Goal: Use online tool/utility: Utilize a website feature to perform a specific function

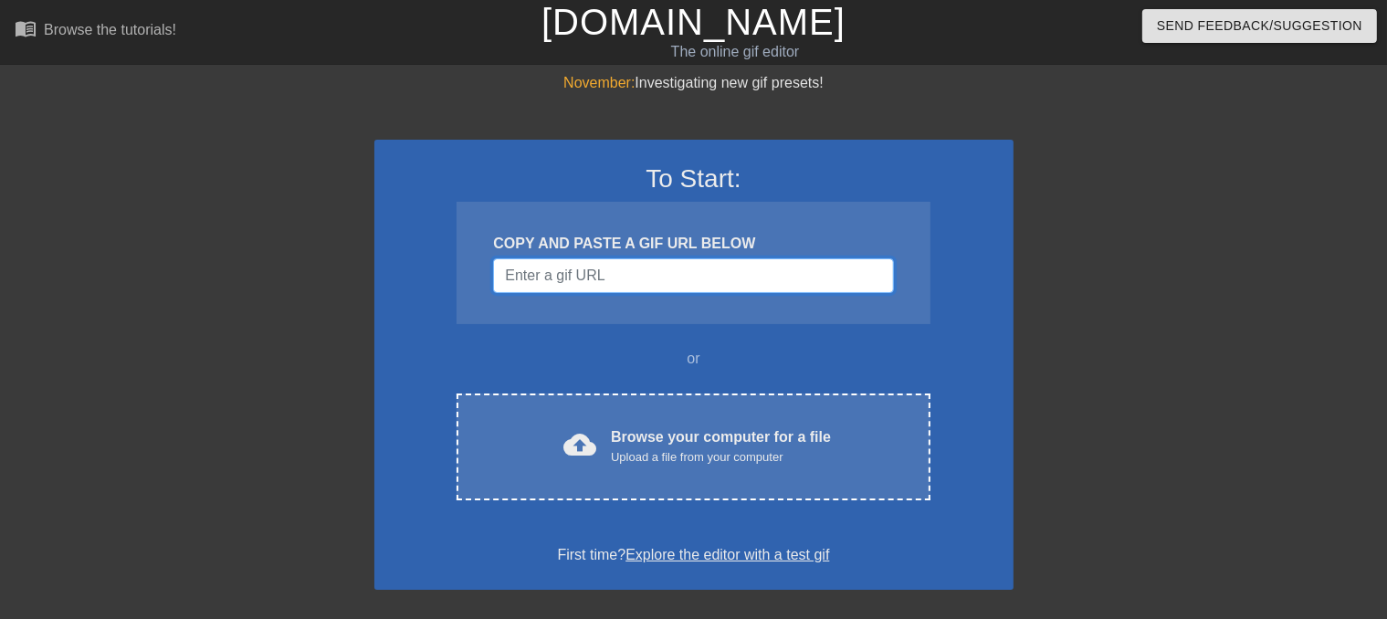
click at [584, 264] on input "Username" at bounding box center [693, 275] width 400 height 35
click at [624, 276] on input "Username" at bounding box center [693, 275] width 400 height 35
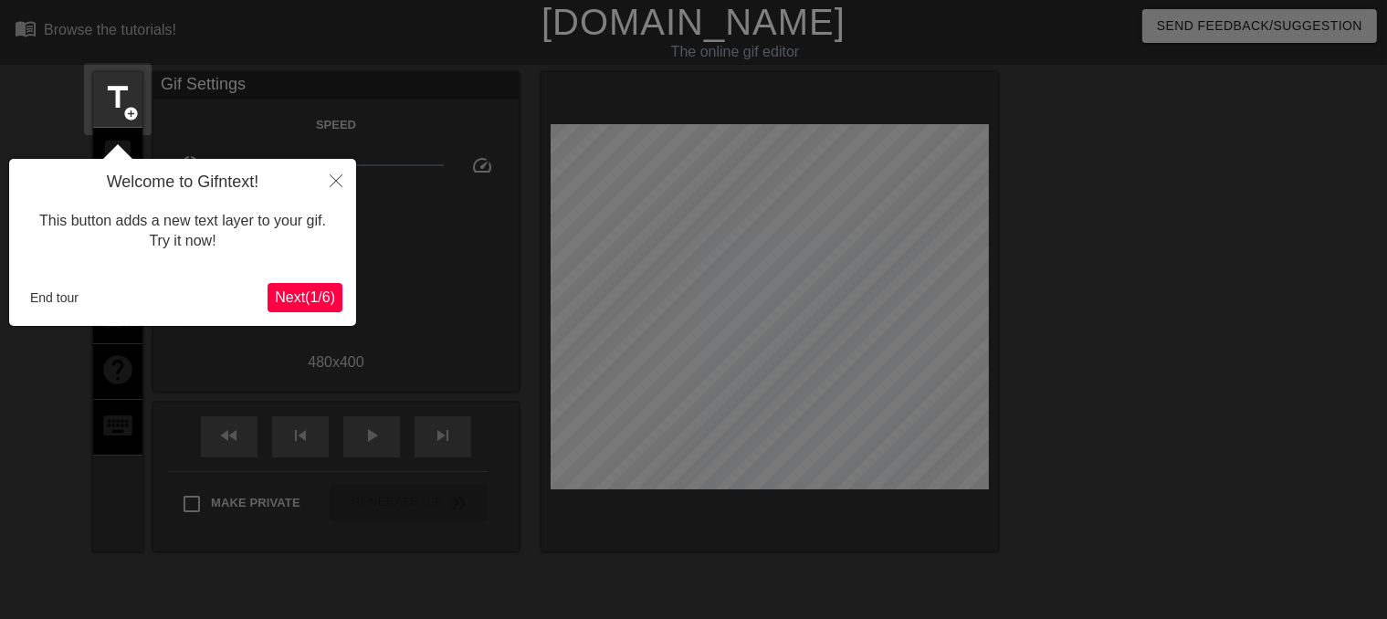
scroll to position [44, 0]
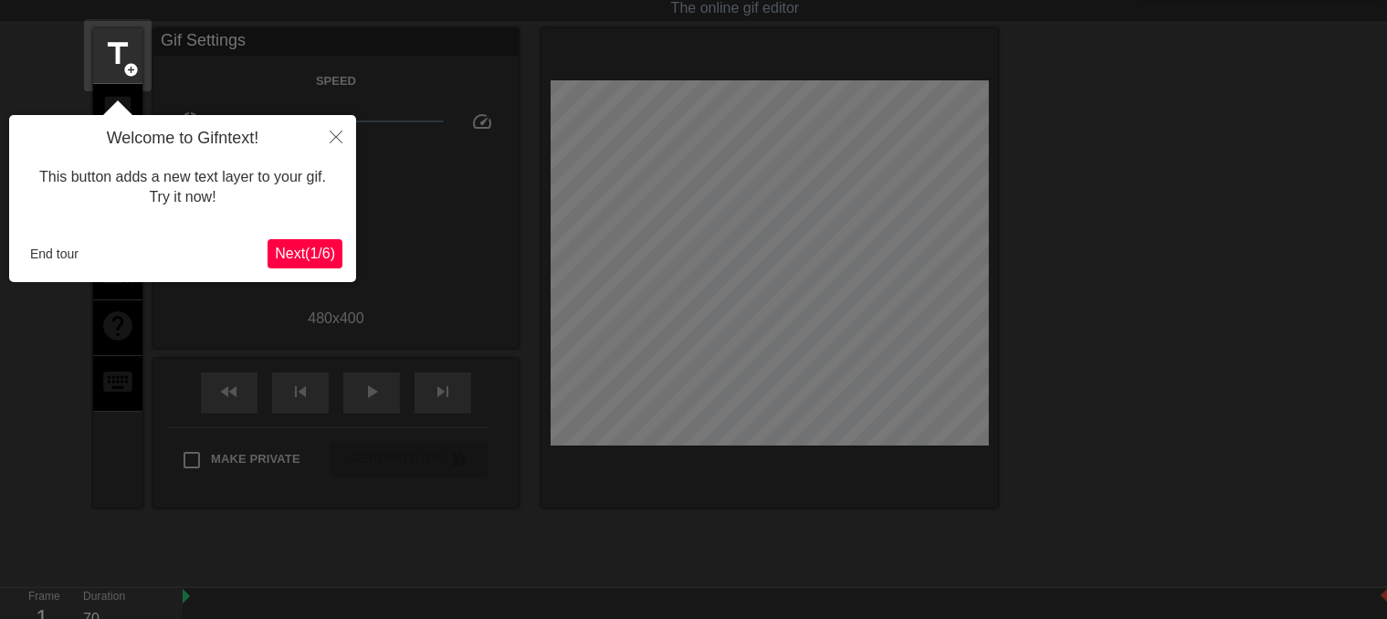
click at [310, 257] on span "Next ( 1 / 6 )" at bounding box center [305, 254] width 60 height 16
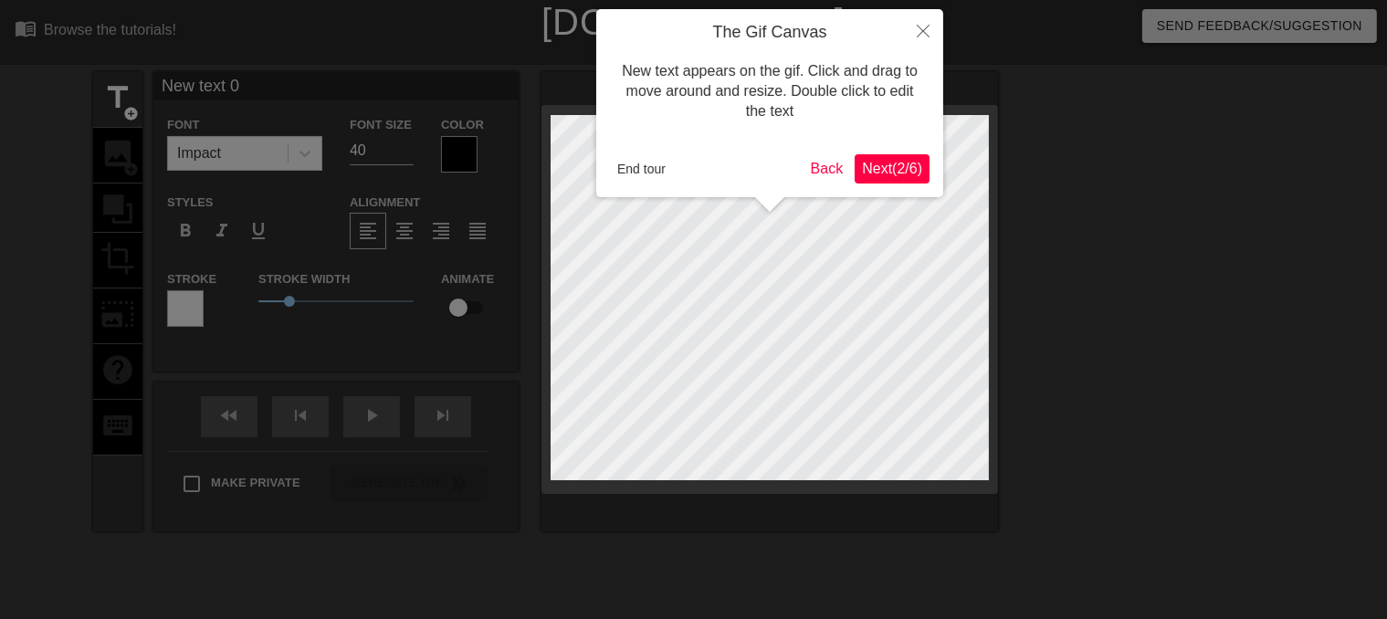
click at [906, 163] on span "Next ( 2 / 6 )" at bounding box center [892, 169] width 60 height 16
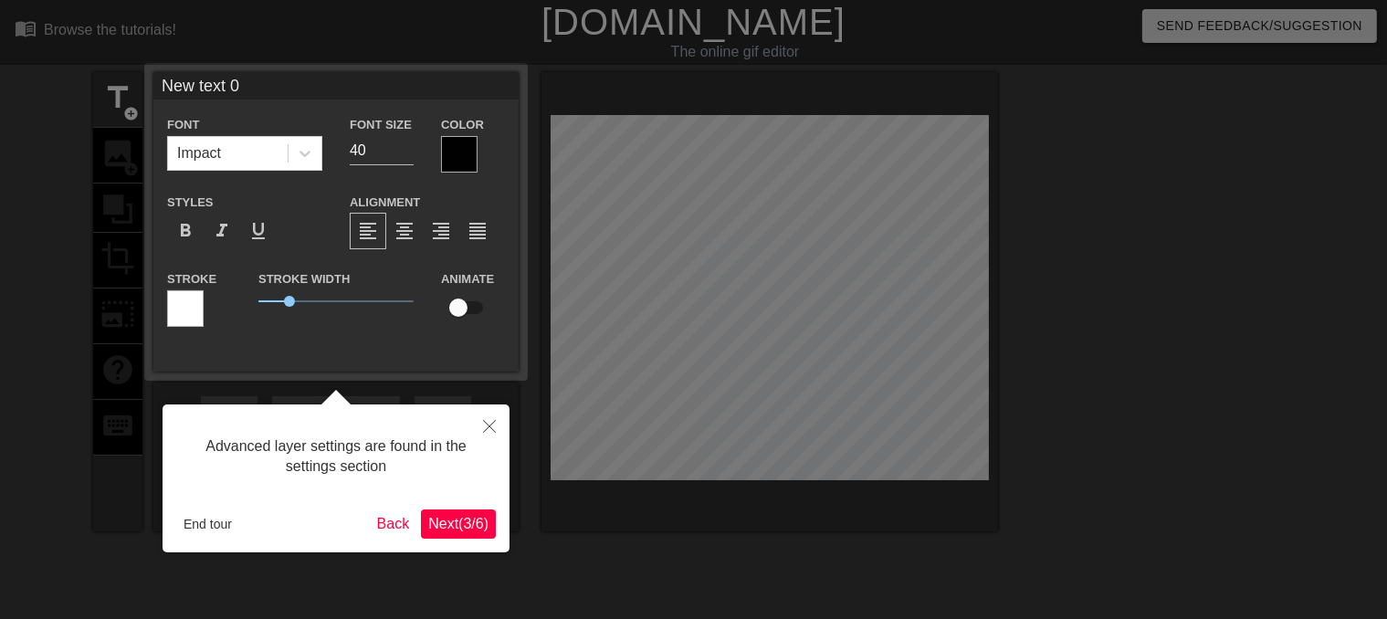
scroll to position [44, 0]
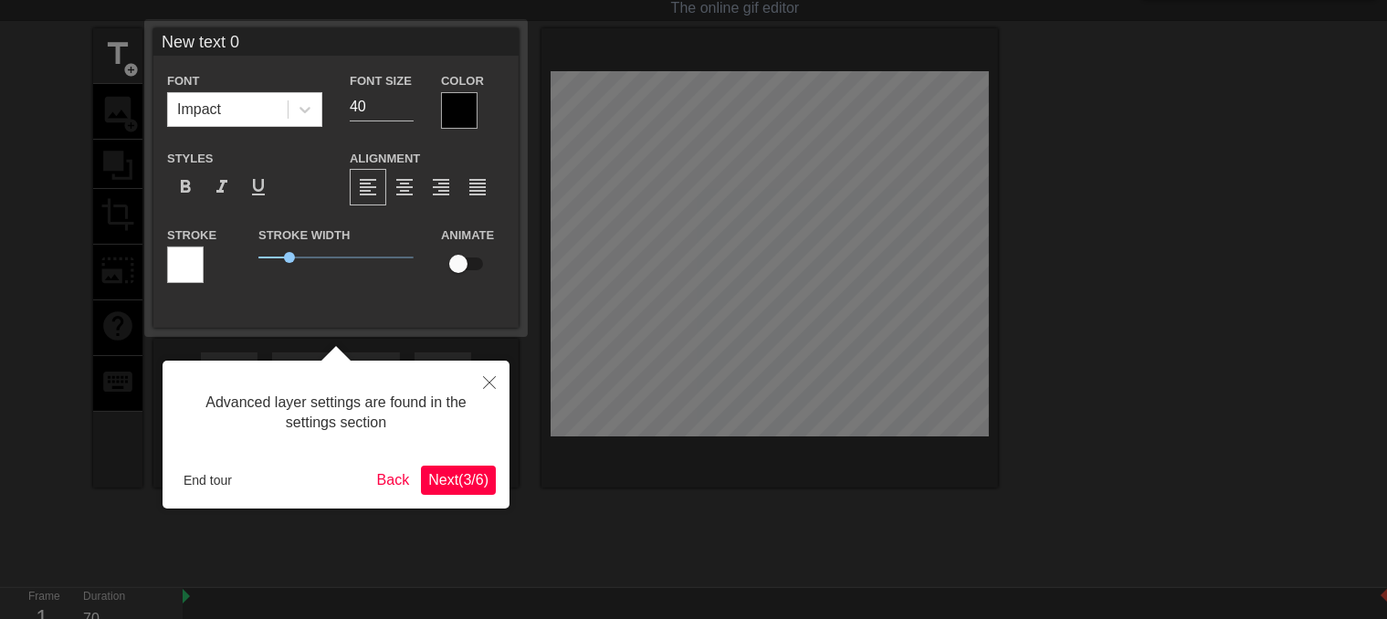
click at [460, 481] on span "Next ( 3 / 6 )" at bounding box center [458, 480] width 60 height 16
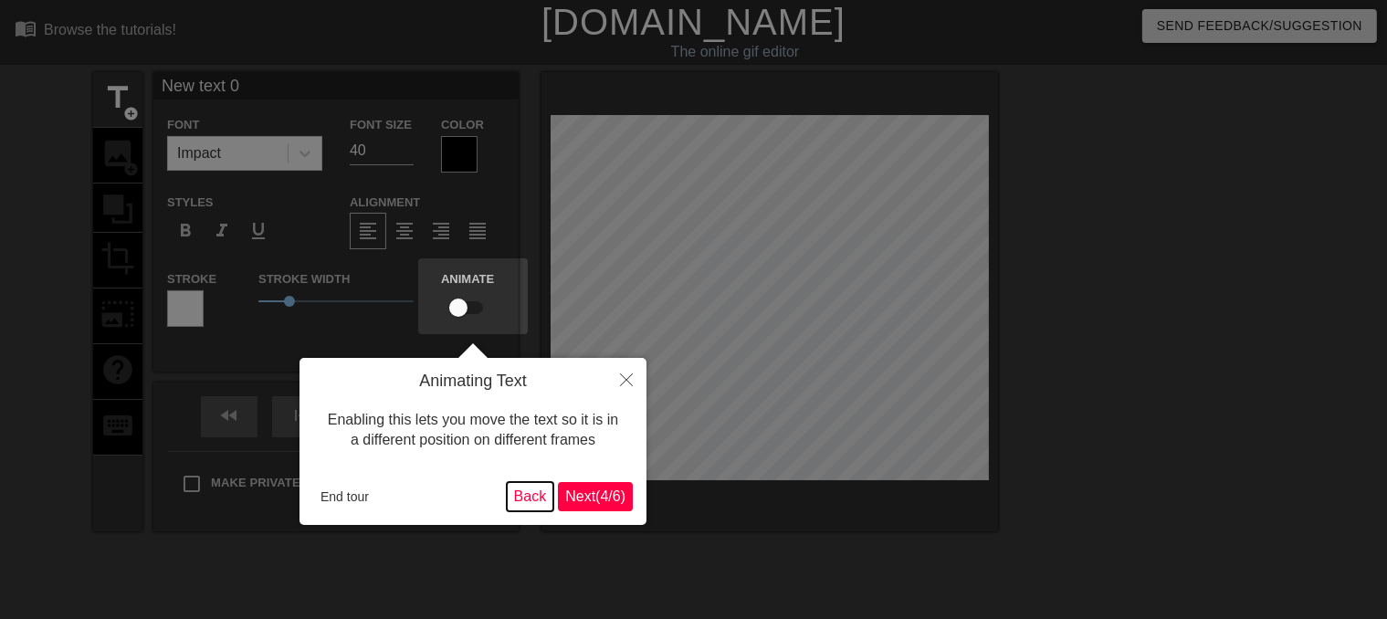
click at [516, 496] on button "Back" at bounding box center [530, 496] width 47 height 29
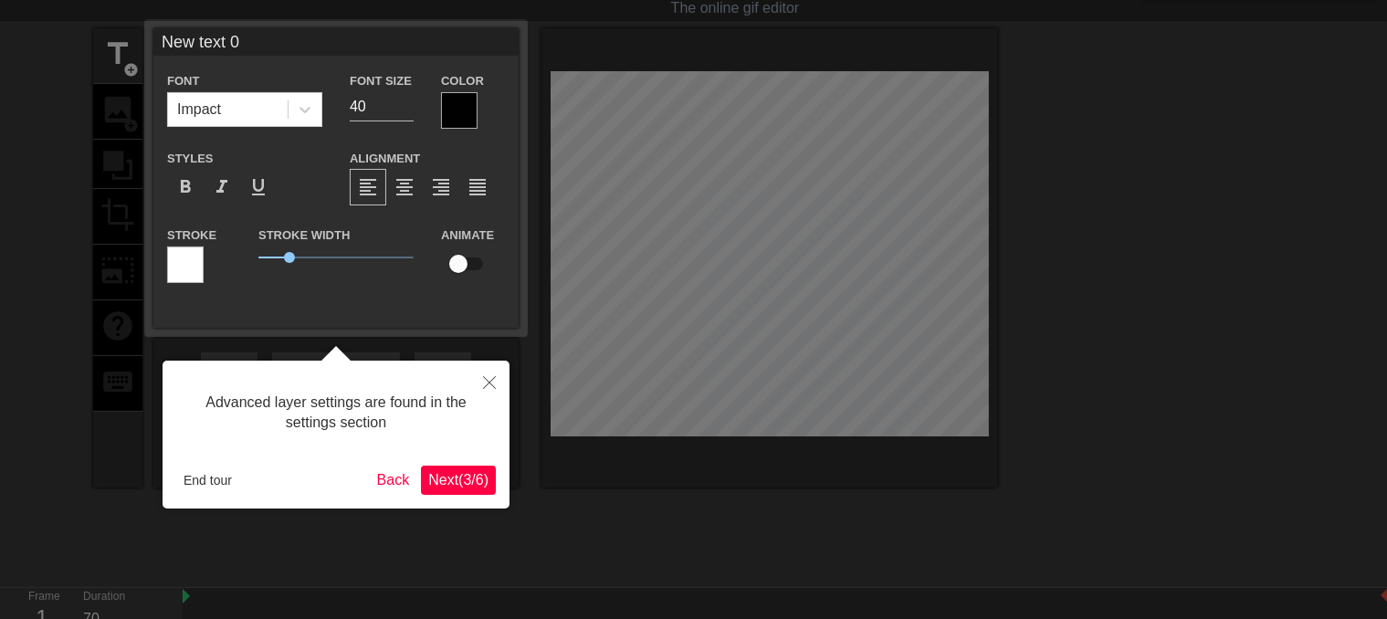
click at [481, 481] on span "Next ( 3 / 6 )" at bounding box center [458, 480] width 60 height 16
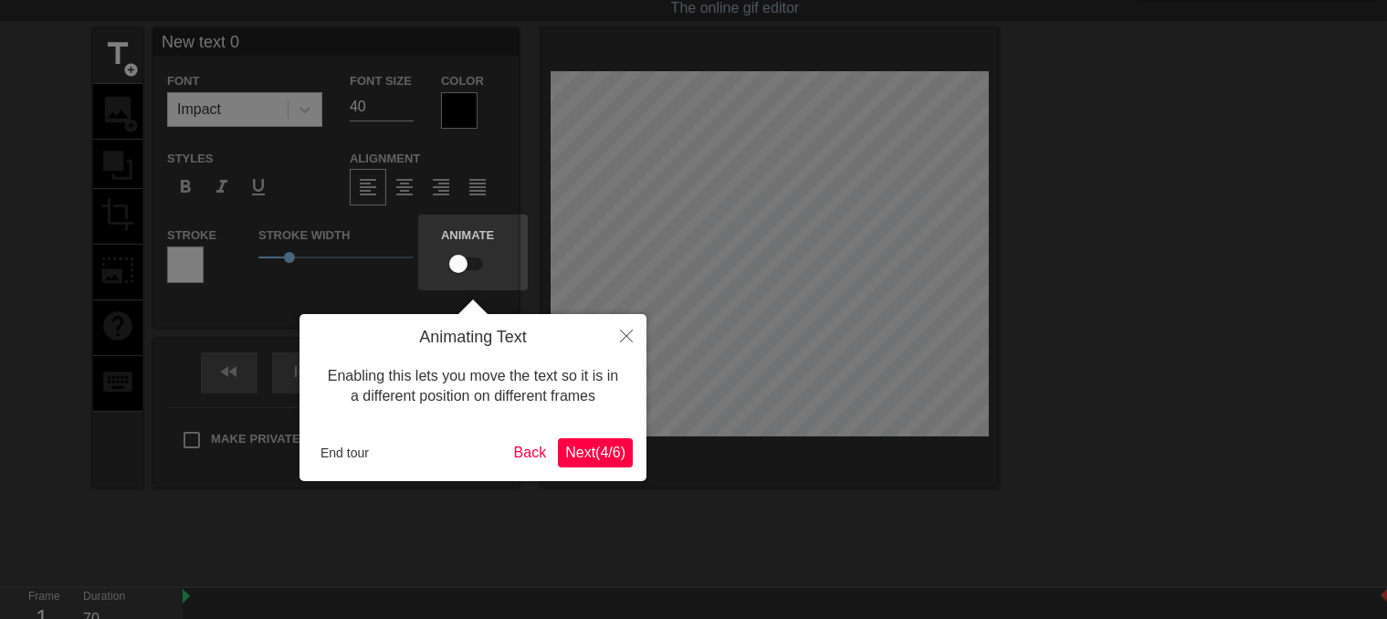
scroll to position [0, 0]
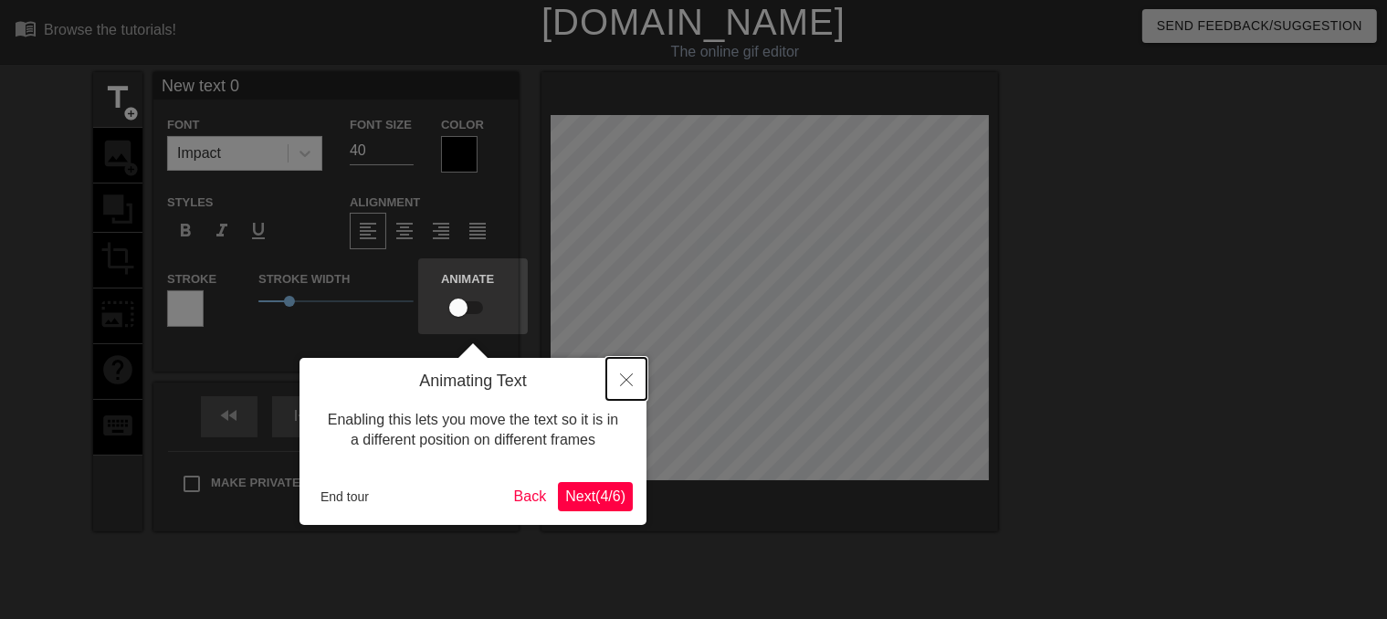
click at [621, 376] on icon "Close" at bounding box center [626, 379] width 13 height 13
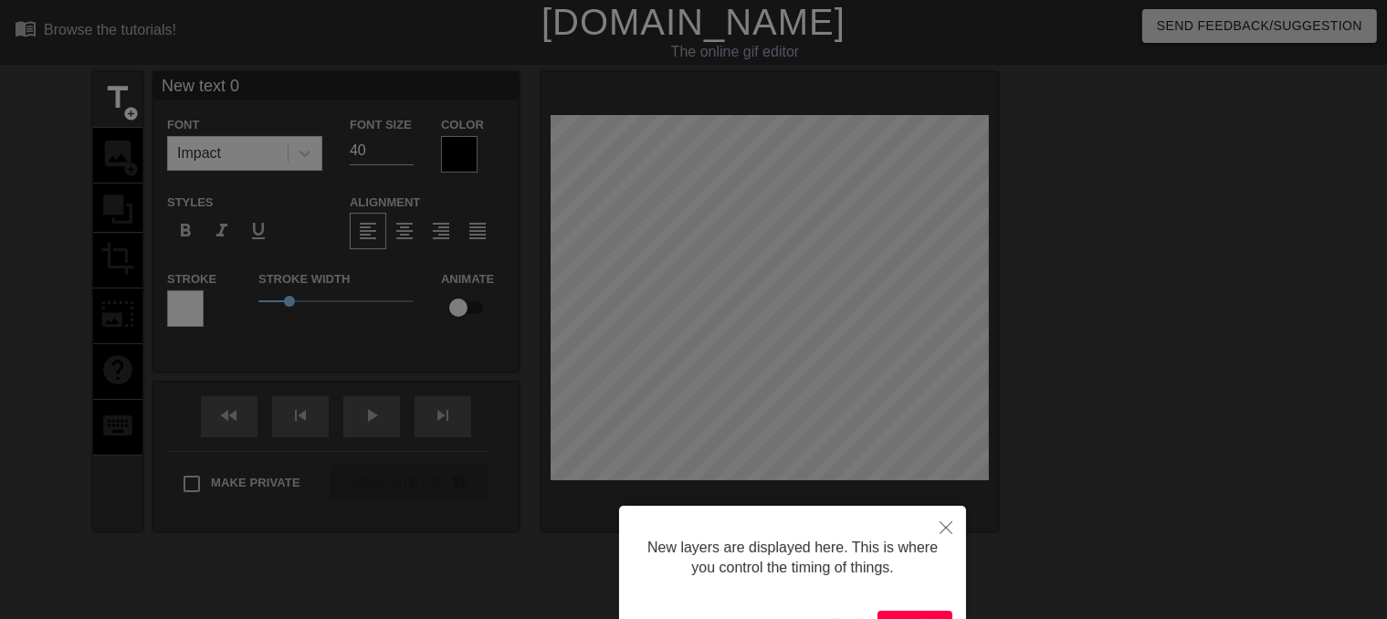
scroll to position [124, 0]
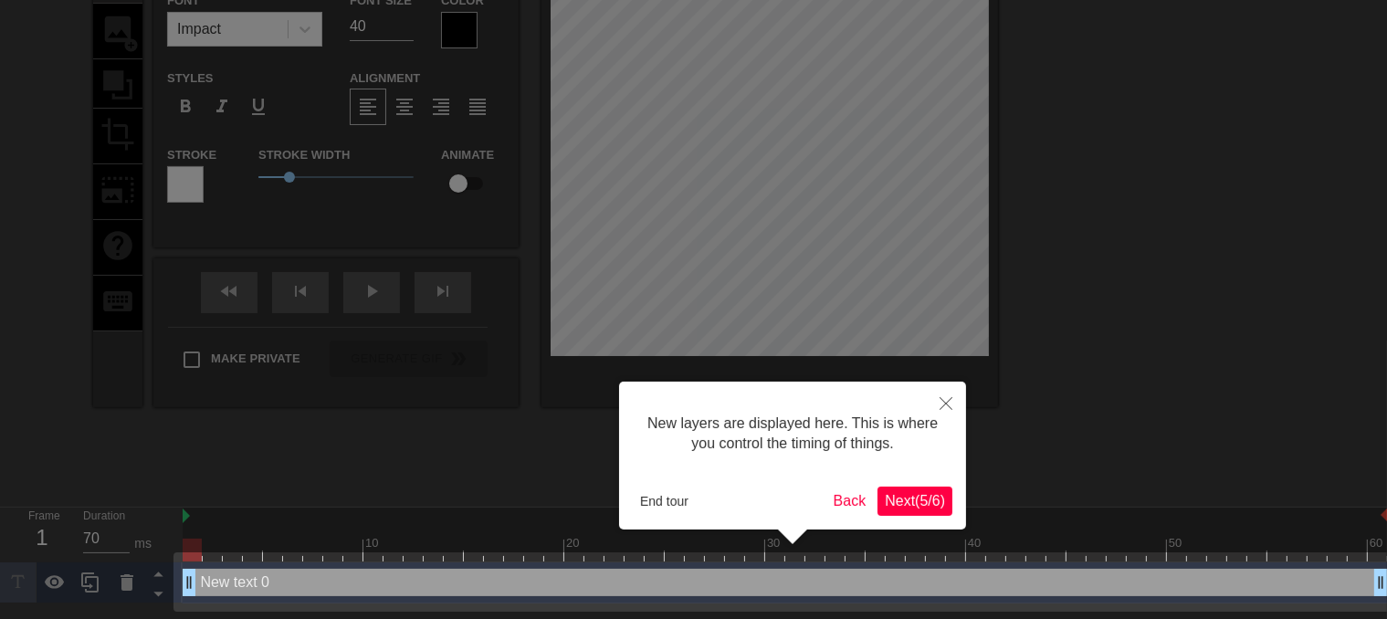
click at [892, 496] on span "Next ( 5 / 6 )" at bounding box center [915, 501] width 60 height 16
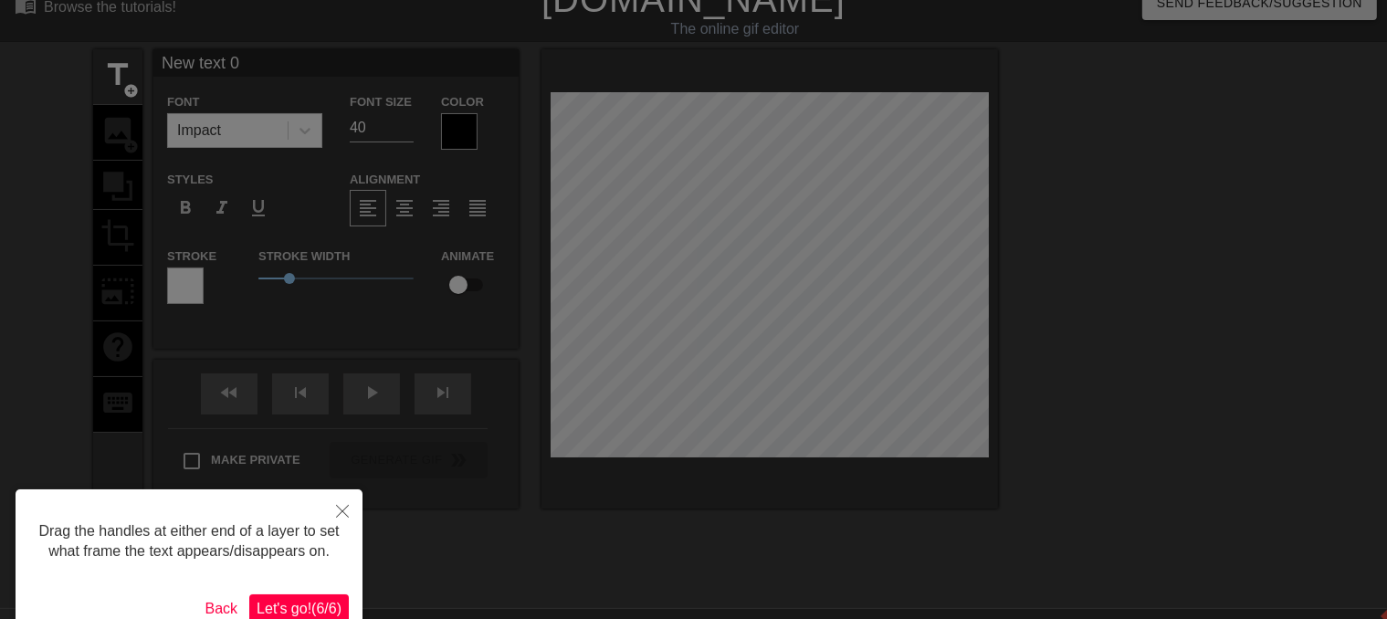
scroll to position [0, 0]
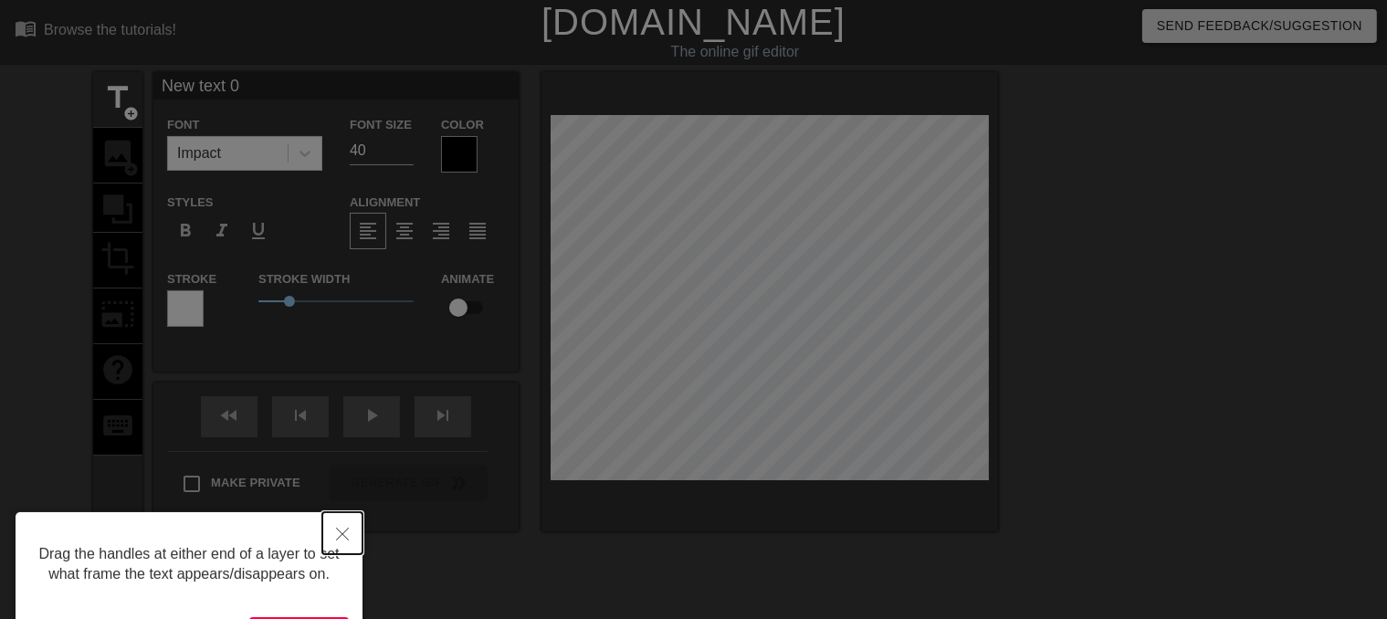
click at [345, 536] on icon "Close" at bounding box center [342, 534] width 13 height 13
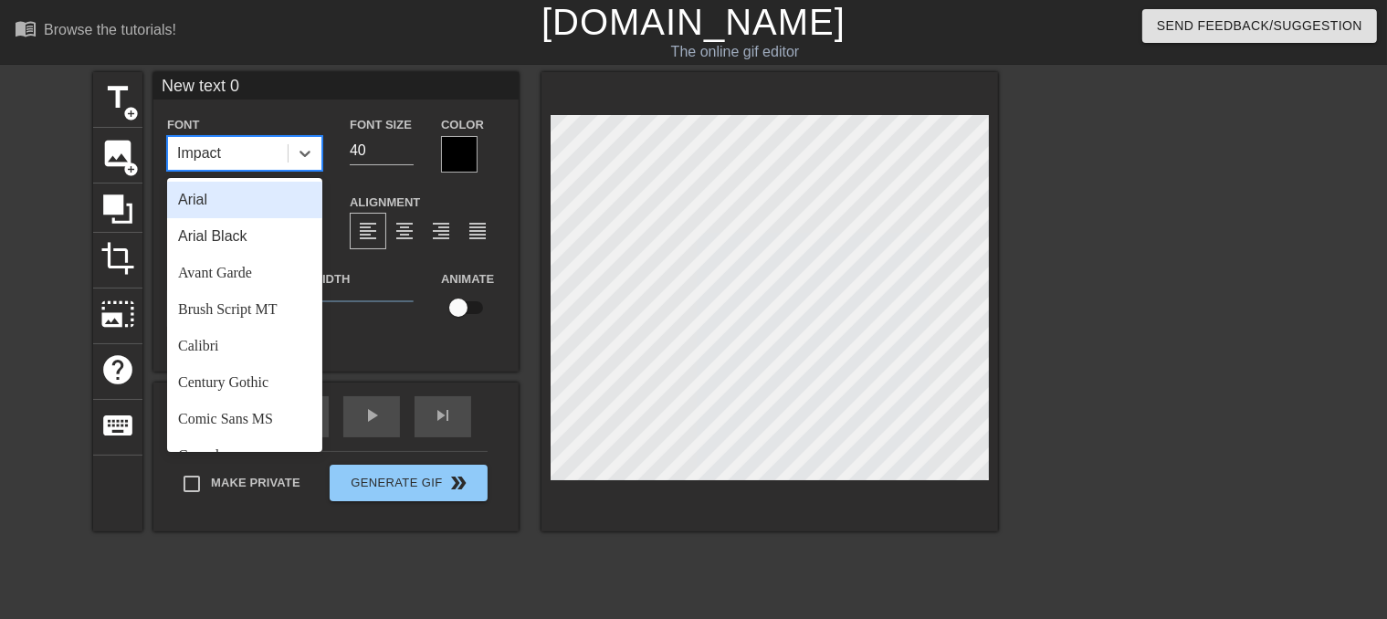
click at [261, 151] on div "Impact" at bounding box center [228, 153] width 120 height 33
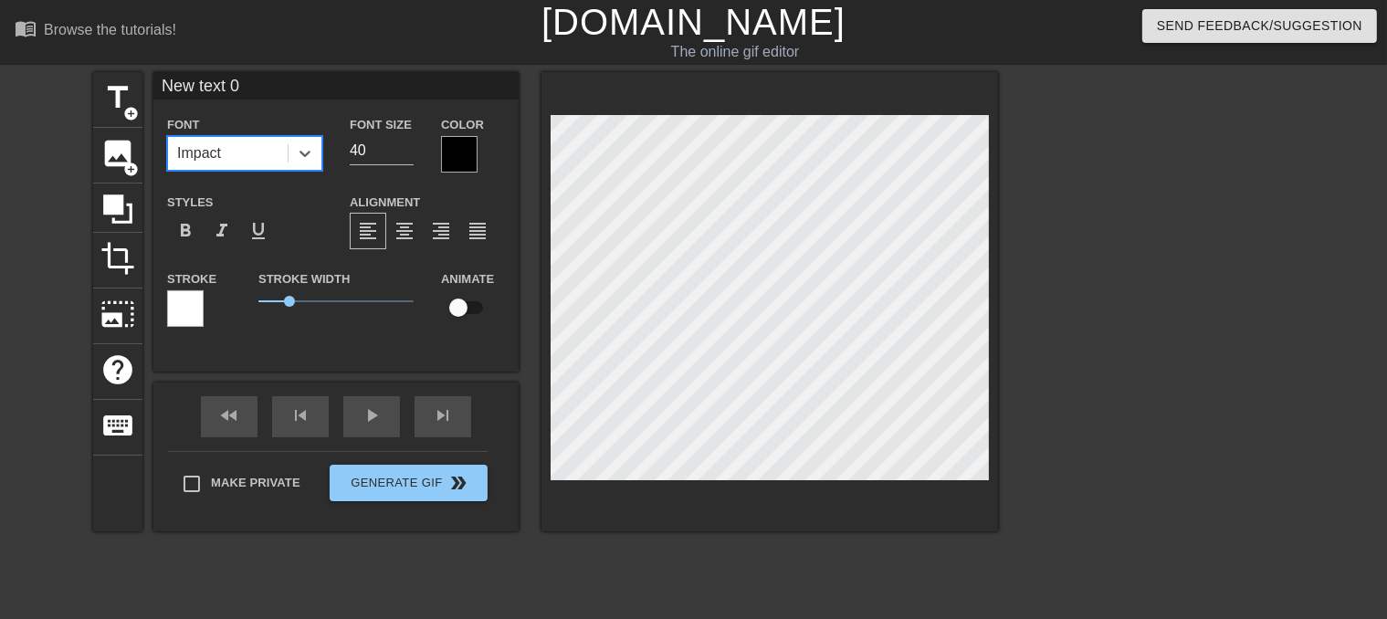
click at [261, 151] on div "Impact" at bounding box center [228, 153] width 120 height 33
type input "Ne text 0"
type textarea "Ne text 0"
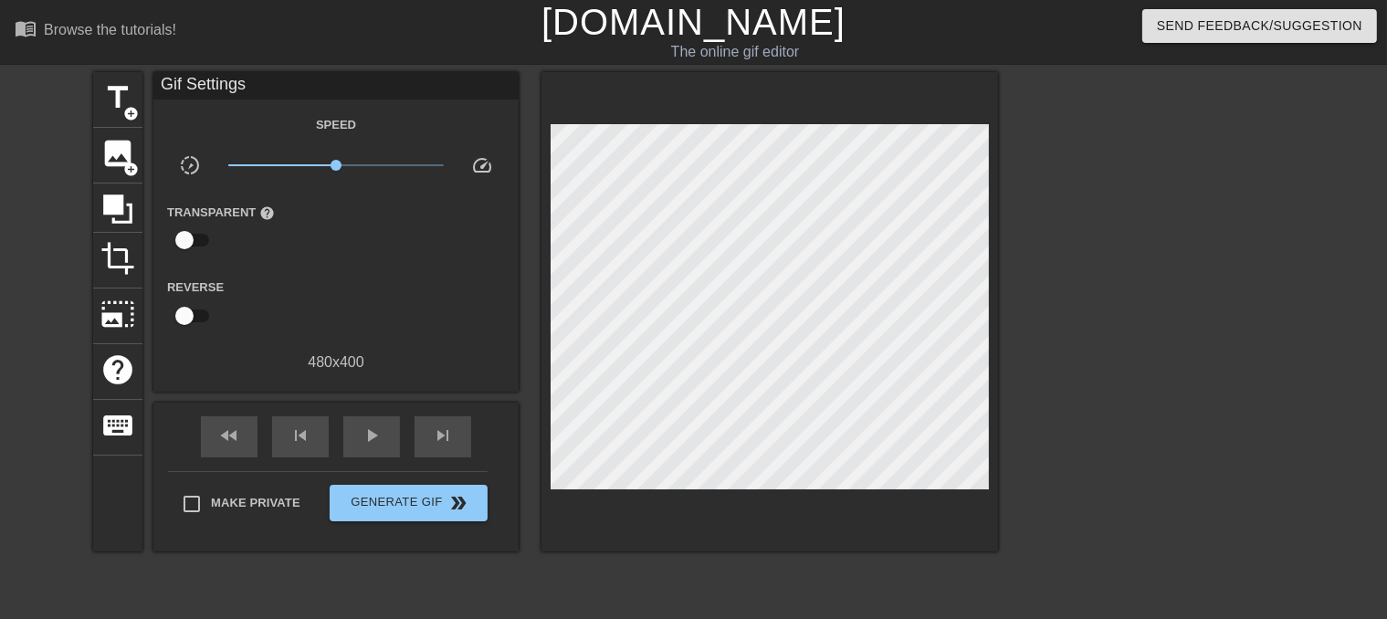
click at [714, 595] on div "title add_circle image add_circle crop photo_size_select_large help keyboard Gi…" at bounding box center [545, 346] width 905 height 548
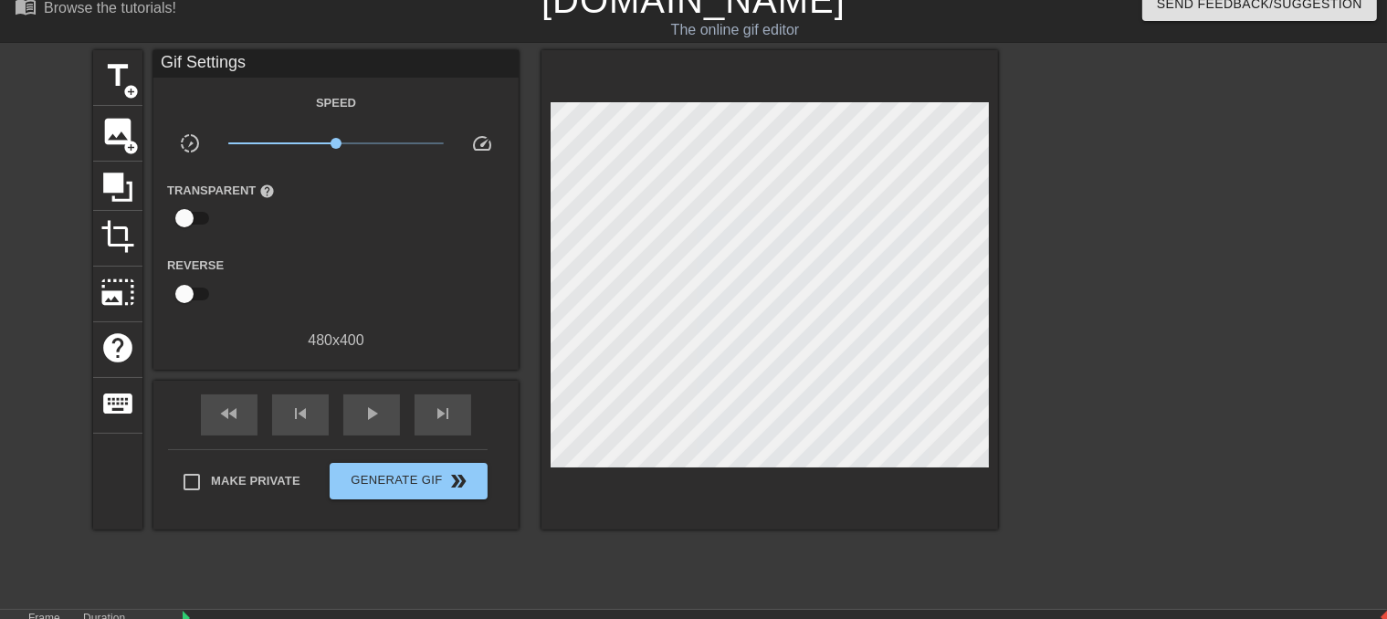
scroll to position [20, 0]
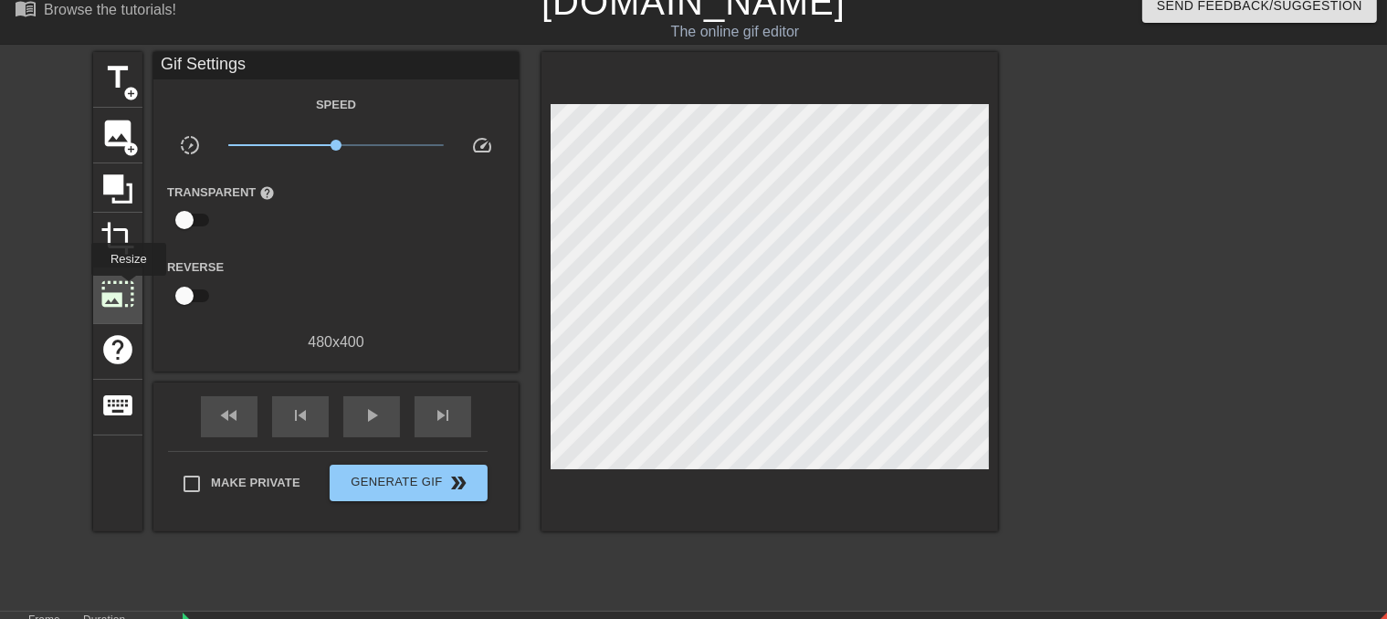
click at [127, 289] on span "photo_size_select_large" at bounding box center [117, 294] width 35 height 35
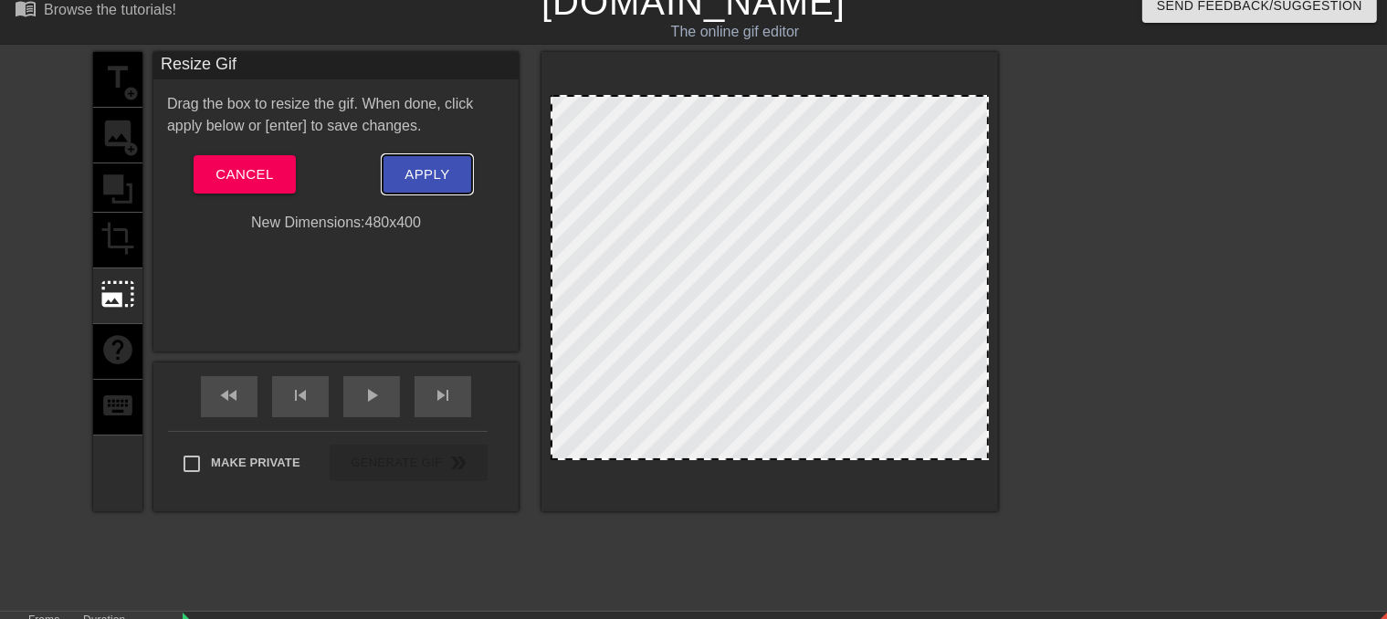
click at [447, 185] on span "Apply" at bounding box center [427, 175] width 45 height 24
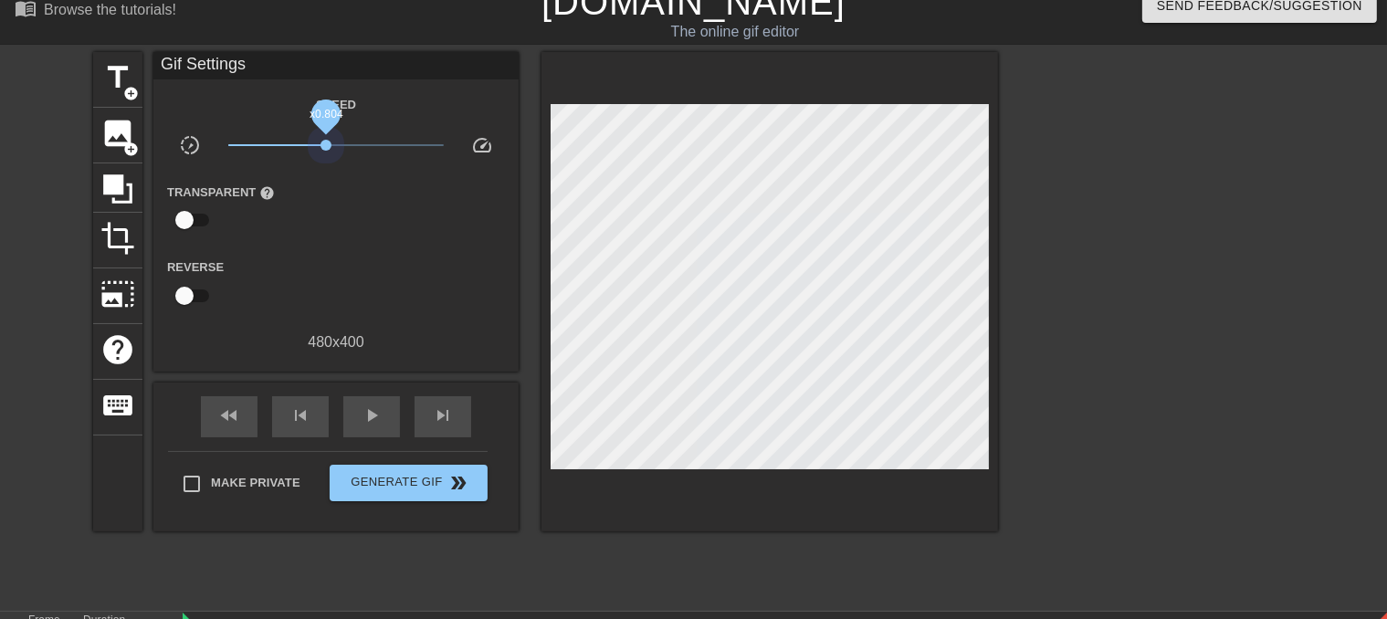
click at [326, 151] on span "x0.804" at bounding box center [336, 145] width 216 height 22
click at [358, 419] on div "play_arrow" at bounding box center [371, 416] width 57 height 41
click at [347, 142] on span "x1.26" at bounding box center [336, 145] width 216 height 22
click at [315, 338] on div "480 x 400" at bounding box center [335, 342] width 365 height 22
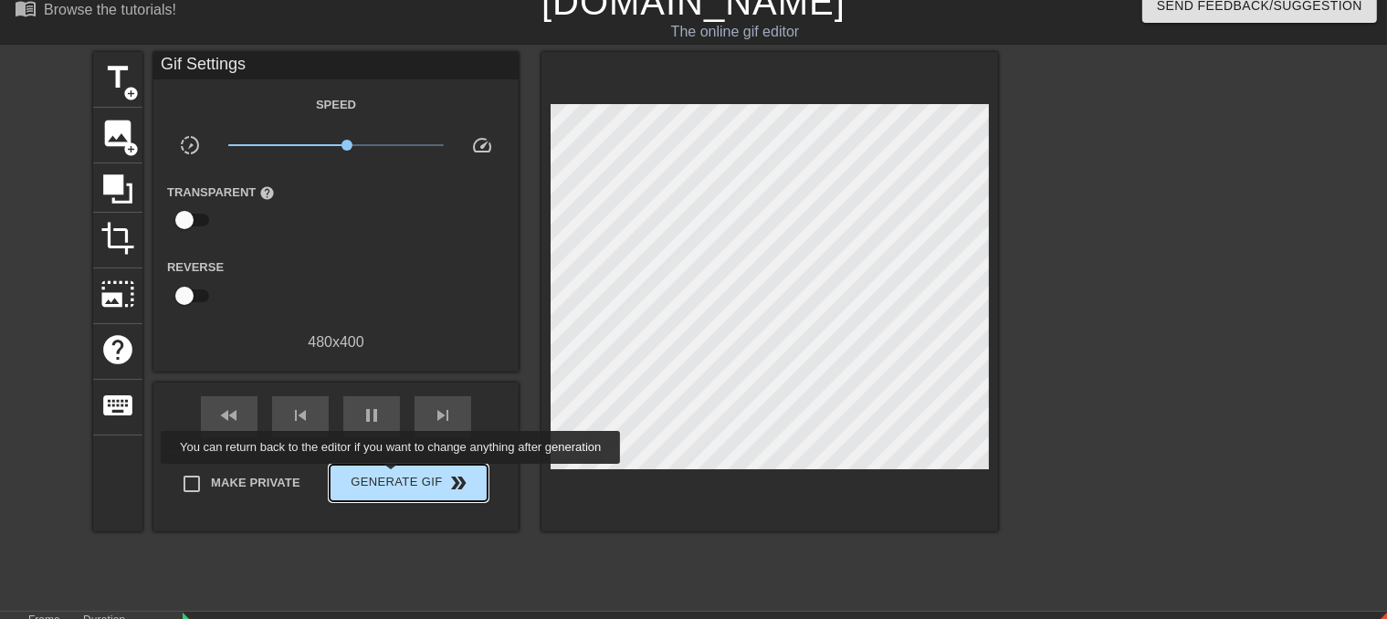
type input "70"
click at [393, 477] on span "Generate Gif double_arrow" at bounding box center [408, 483] width 143 height 22
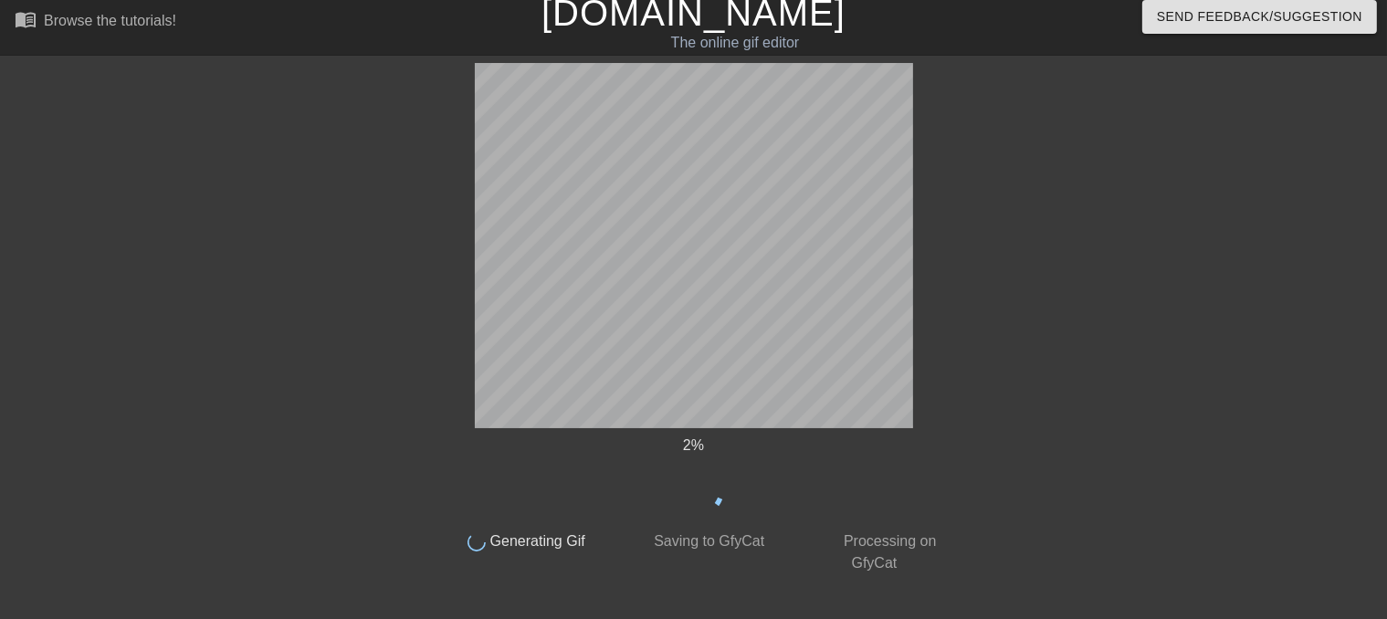
scroll to position [8, 0]
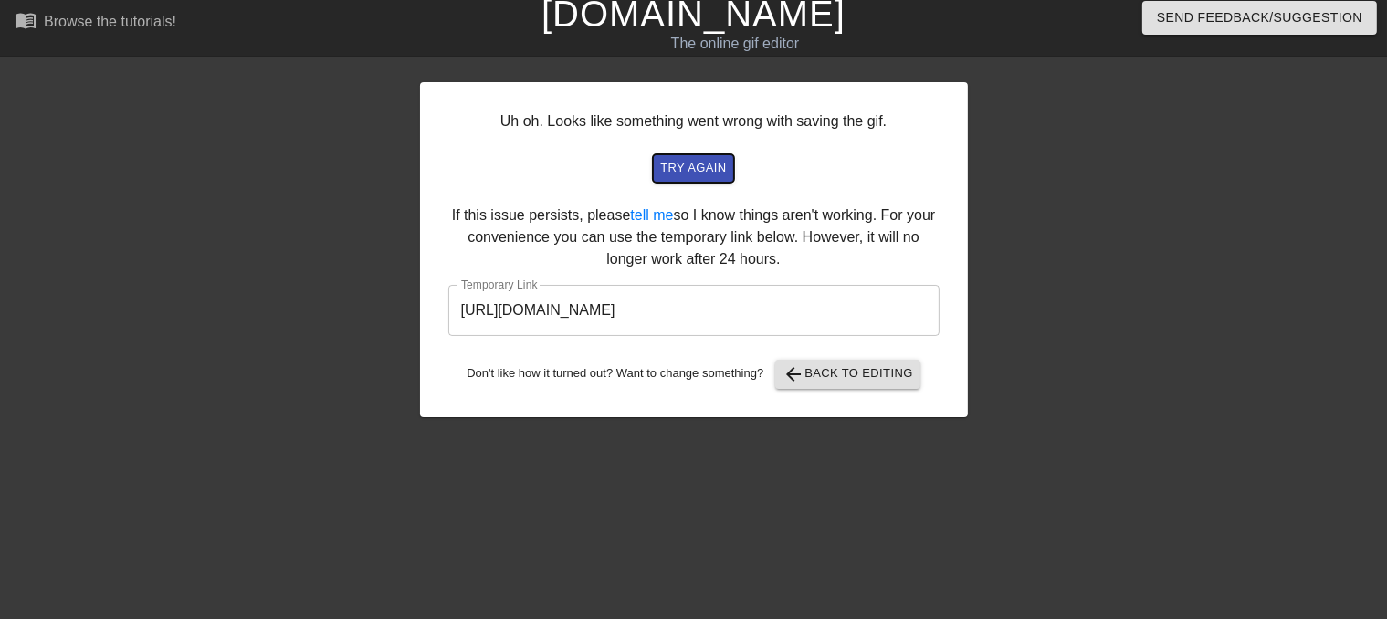
click at [709, 169] on span "try again" at bounding box center [693, 168] width 66 height 21
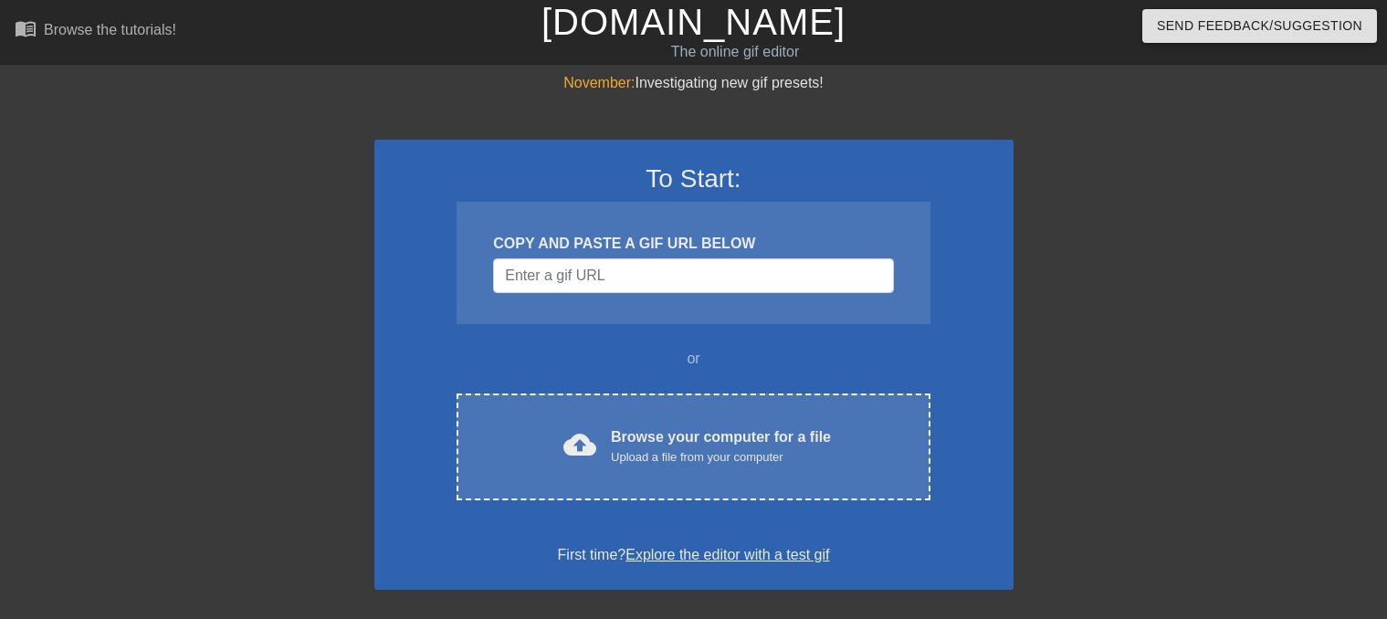
scroll to position [8, 0]
